Goal: Task Accomplishment & Management: Manage account settings

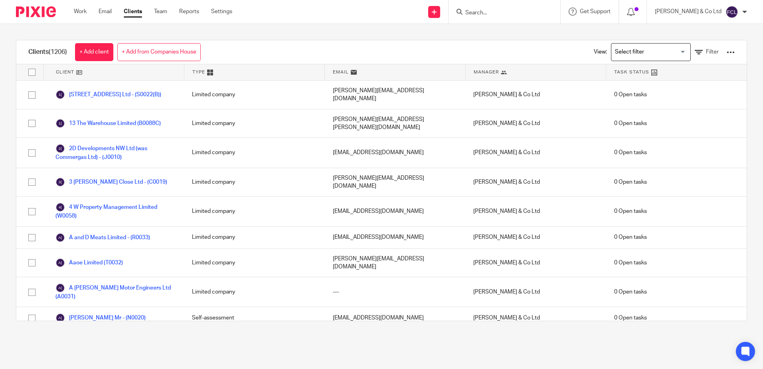
click at [533, 7] on form at bounding box center [507, 12] width 85 height 10
click at [505, 12] on input "Search" at bounding box center [501, 13] width 72 height 7
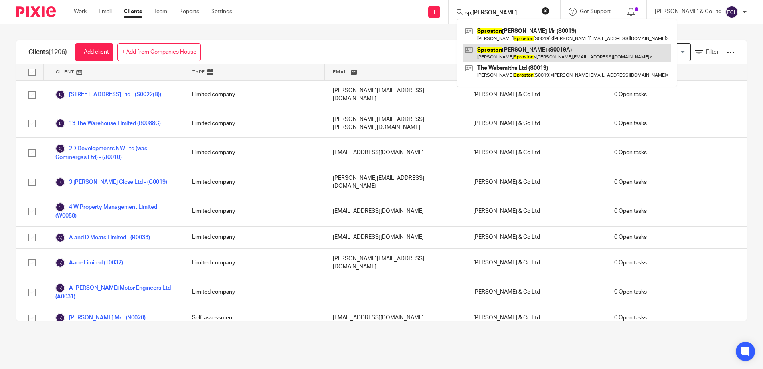
type input "sp;roston"
click at [520, 54] on link at bounding box center [567, 53] width 208 height 18
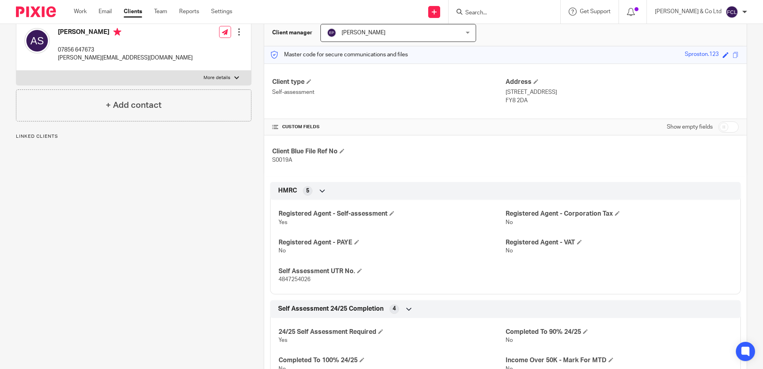
scroll to position [120, 0]
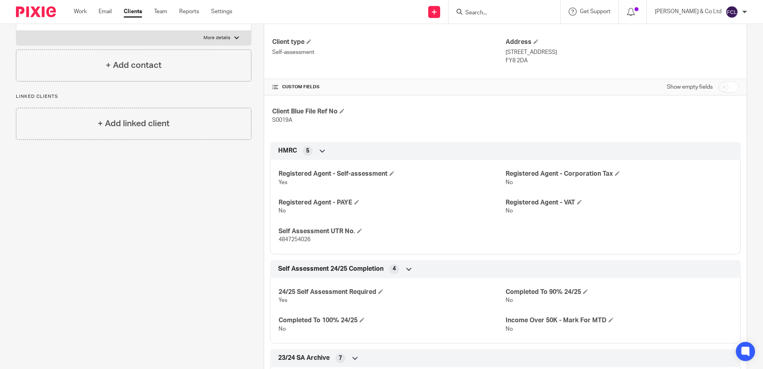
click at [725, 85] on input "checkbox" at bounding box center [729, 86] width 20 height 11
checkbox input "true"
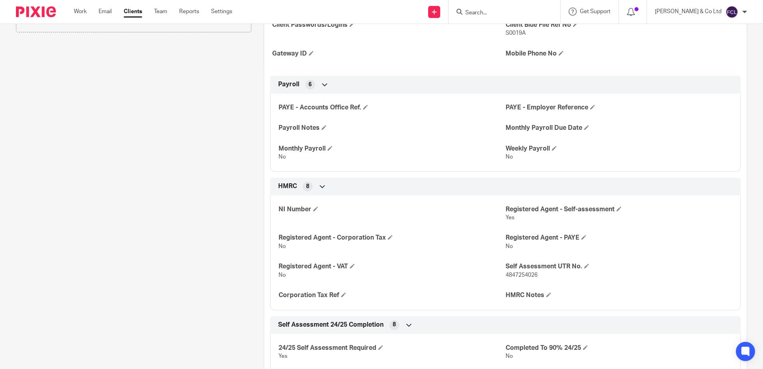
scroll to position [240, 0]
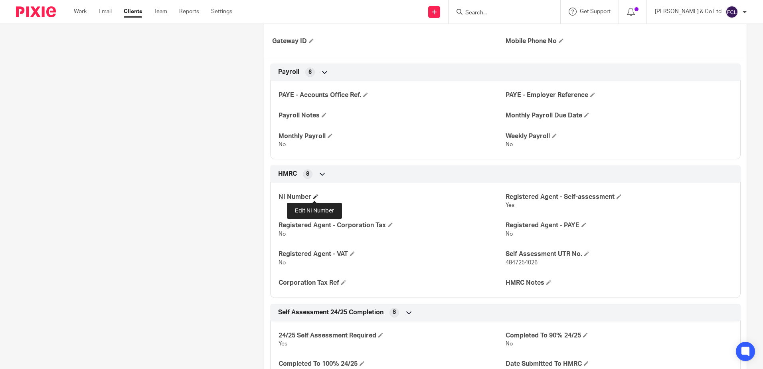
click at [315, 195] on span at bounding box center [315, 196] width 5 height 5
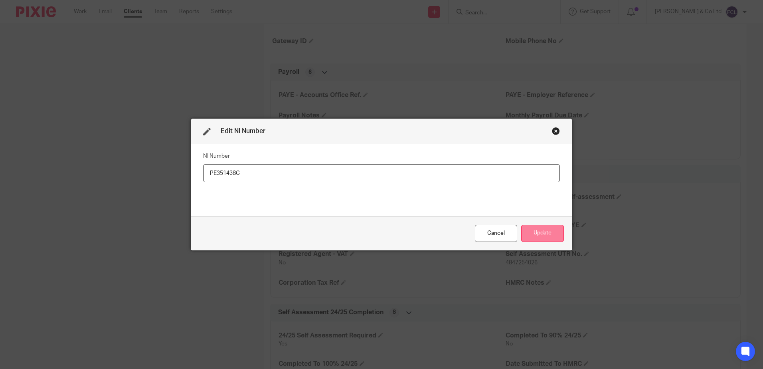
type input "PE351438C"
click at [539, 235] on button "Update" at bounding box center [542, 233] width 43 height 17
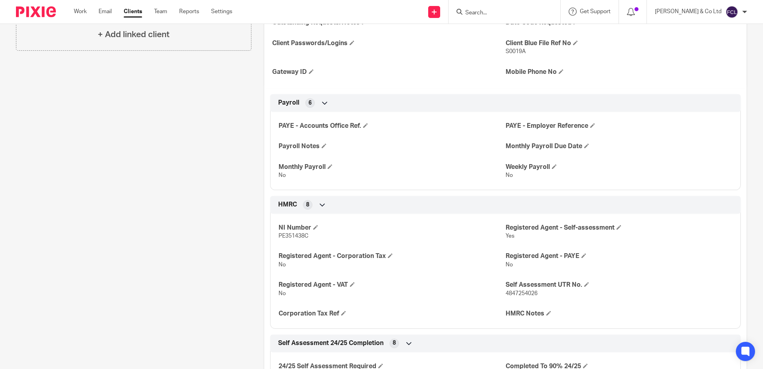
scroll to position [0, 0]
